Goal: Task Accomplishment & Management: Use online tool/utility

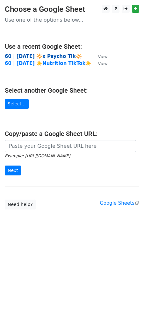
click at [43, 57] on strong "60 | [DATE] 🔆x Psycho Tik🔆" at bounding box center [43, 56] width 77 height 6
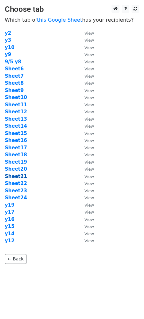
click at [16, 177] on strong "Sheet21" at bounding box center [16, 176] width 22 height 6
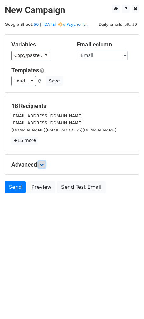
click at [45, 166] on link at bounding box center [41, 164] width 7 height 7
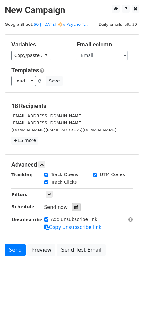
click at [74, 205] on icon at bounding box center [76, 207] width 4 height 4
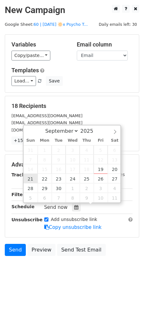
type input "2025-09-21 12:00"
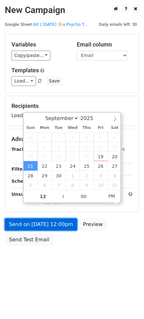
click at [41, 225] on link "Send on Sep 21 at 12:00pm" at bounding box center [41, 224] width 72 height 12
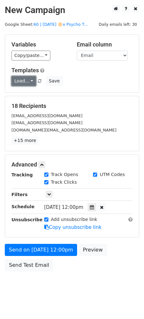
click at [26, 82] on link "Load..." at bounding box center [23, 81] width 24 height 10
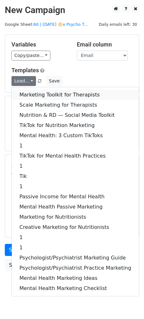
click at [37, 93] on link "Marketing Toolkit for Therapists" at bounding box center [75, 95] width 127 height 10
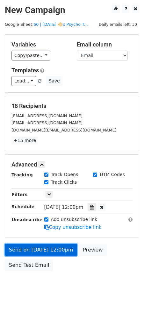
click at [37, 252] on link "Send on Sep 21 at 12:00pm" at bounding box center [41, 250] width 72 height 12
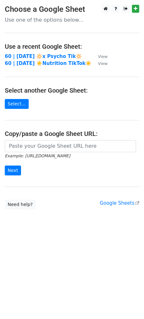
click at [59, 52] on main "Choose a Google Sheet Use one of the options below... Use a recent Google Sheet…" at bounding box center [72, 107] width 144 height 205
click at [59, 54] on strong "60 | [DATE] 🔆x Psycho Tik🔆" at bounding box center [43, 56] width 77 height 6
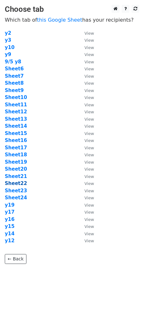
click at [18, 182] on strong "Sheet22" at bounding box center [16, 183] width 22 height 6
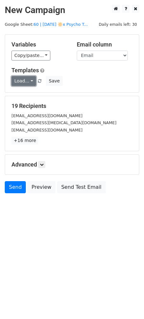
click at [24, 83] on link "Load..." at bounding box center [23, 81] width 24 height 10
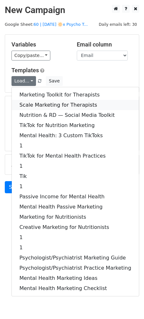
drag, startPoint x: 41, startPoint y: 105, endPoint x: 41, endPoint y: 129, distance: 23.9
click at [41, 105] on link "Scale Marketing for Therapists" at bounding box center [75, 105] width 127 height 10
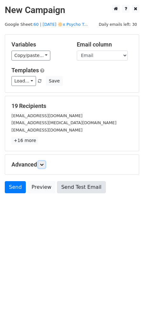
drag, startPoint x: 45, startPoint y: 164, endPoint x: 65, endPoint y: 190, distance: 32.3
click at [44, 164] on icon at bounding box center [42, 165] width 4 height 4
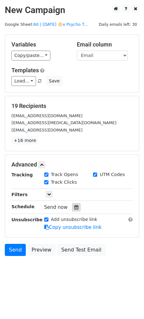
drag, startPoint x: 73, startPoint y: 207, endPoint x: 73, endPoint y: 203, distance: 3.8
click at [74, 207] on icon at bounding box center [76, 207] width 4 height 4
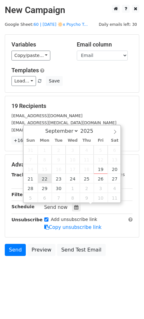
type input "2025-09-22 12:00"
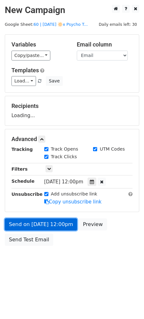
click at [39, 223] on link "Send on Sep 22 at 12:00pm" at bounding box center [41, 224] width 72 height 12
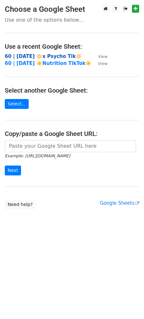
click at [43, 54] on strong "60 | [DATE] 🔆x Psycho Tik🔆" at bounding box center [43, 56] width 77 height 6
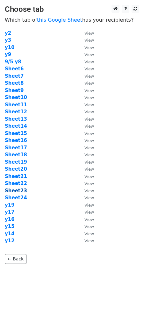
click at [21, 191] on strong "Sheet23" at bounding box center [16, 191] width 22 height 6
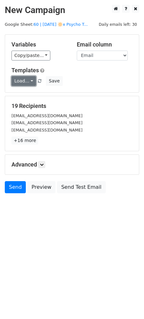
click at [30, 83] on link "Load..." at bounding box center [23, 81] width 24 height 10
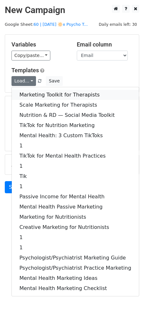
click at [35, 95] on link "Marketing Toolkit for Therapists" at bounding box center [75, 95] width 127 height 10
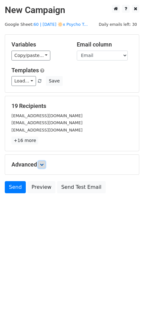
click at [44, 165] on icon at bounding box center [42, 165] width 4 height 4
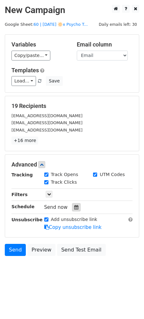
click at [75, 206] on icon at bounding box center [76, 207] width 4 height 4
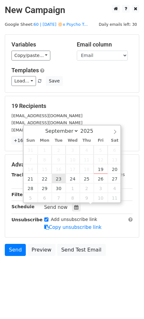
type input "2025-09-23 12:00"
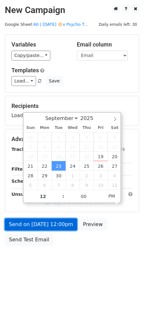
click at [47, 219] on link "Send on Sep 23 at 12:00pm" at bounding box center [41, 224] width 72 height 12
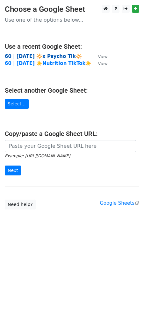
click at [62, 57] on strong "60 | [DATE] 🔆x Psycho Tik🔆" at bounding box center [43, 56] width 77 height 6
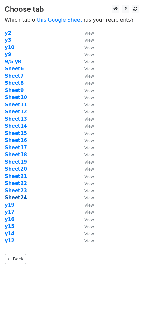
click at [23, 198] on strong "Sheet24" at bounding box center [16, 198] width 22 height 6
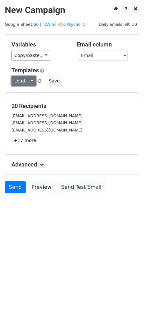
click at [25, 79] on link "Load..." at bounding box center [23, 81] width 24 height 10
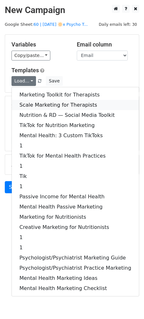
click at [49, 103] on link "Scale Marketing for Therapists" at bounding box center [75, 105] width 127 height 10
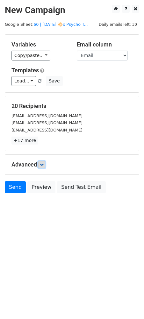
click at [44, 163] on icon at bounding box center [42, 165] width 4 height 4
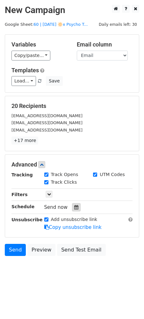
click at [72, 207] on div at bounding box center [76, 207] width 9 height 8
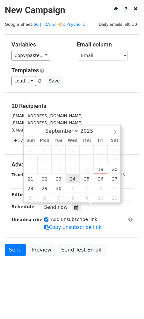
type input "2025-09-24 12:00"
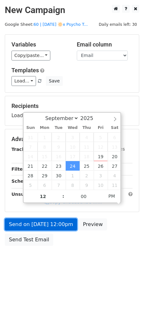
click at [52, 221] on link "Send on Sep 24 at 12:00pm" at bounding box center [41, 224] width 72 height 12
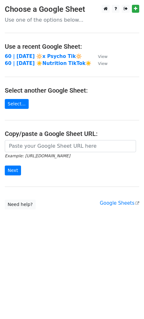
click at [120, 82] on main "Choose a Google Sheet Use one of the options below... Use a recent Google Sheet…" at bounding box center [72, 107] width 144 height 205
